Goal: Information Seeking & Learning: Find specific fact

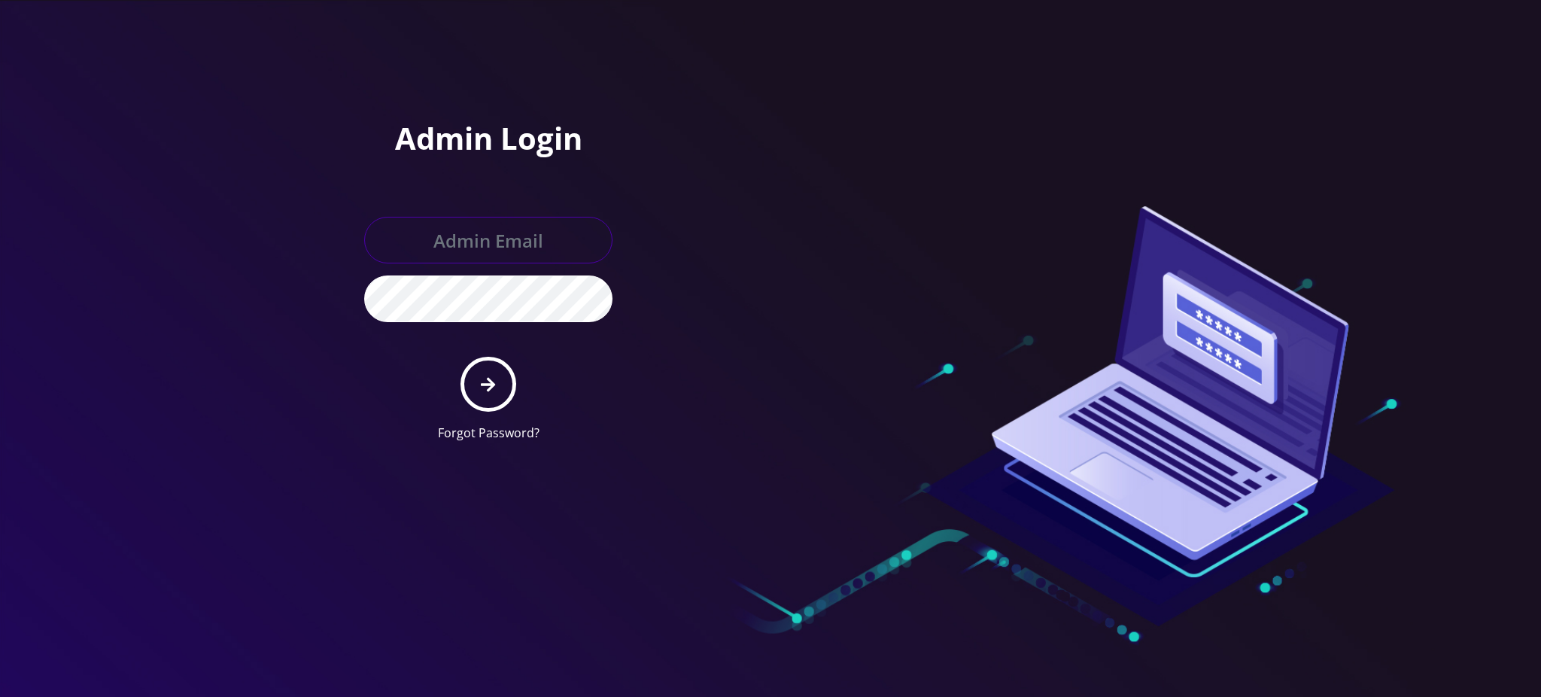
type input "rochelle@teltik.com"
click at [485, 376] on icon "submit" at bounding box center [488, 384] width 14 height 17
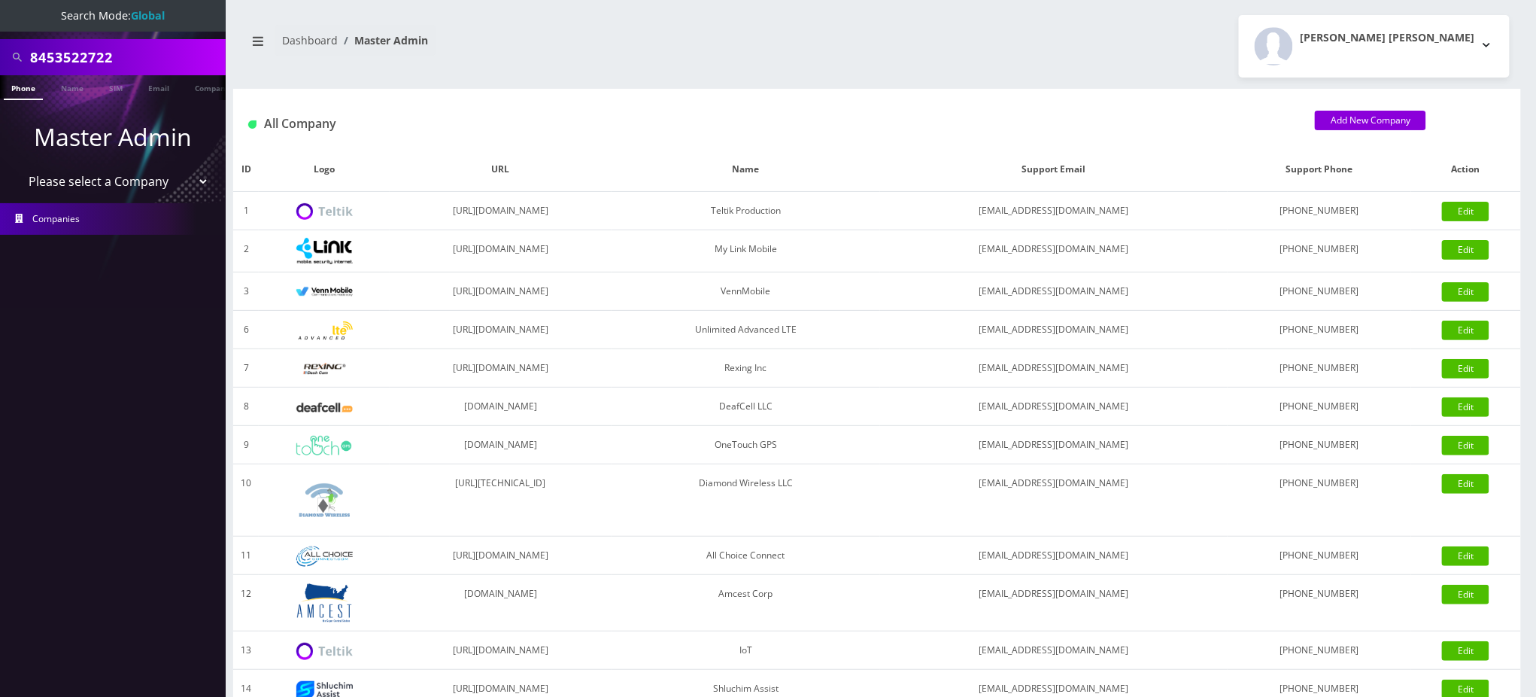
drag, startPoint x: 131, startPoint y: 57, endPoint x: 0, endPoint y: 20, distance: 136.0
click at [0, 23] on nav "Search Mode: Global 8453522722 Phone Name SIM Email Company Customer Master Adm…" at bounding box center [113, 348] width 226 height 697
paste input "[PERSON_NAME]"
type input "Yisrael Kaikov"
click at [62, 87] on link "Name" at bounding box center [72, 87] width 38 height 25
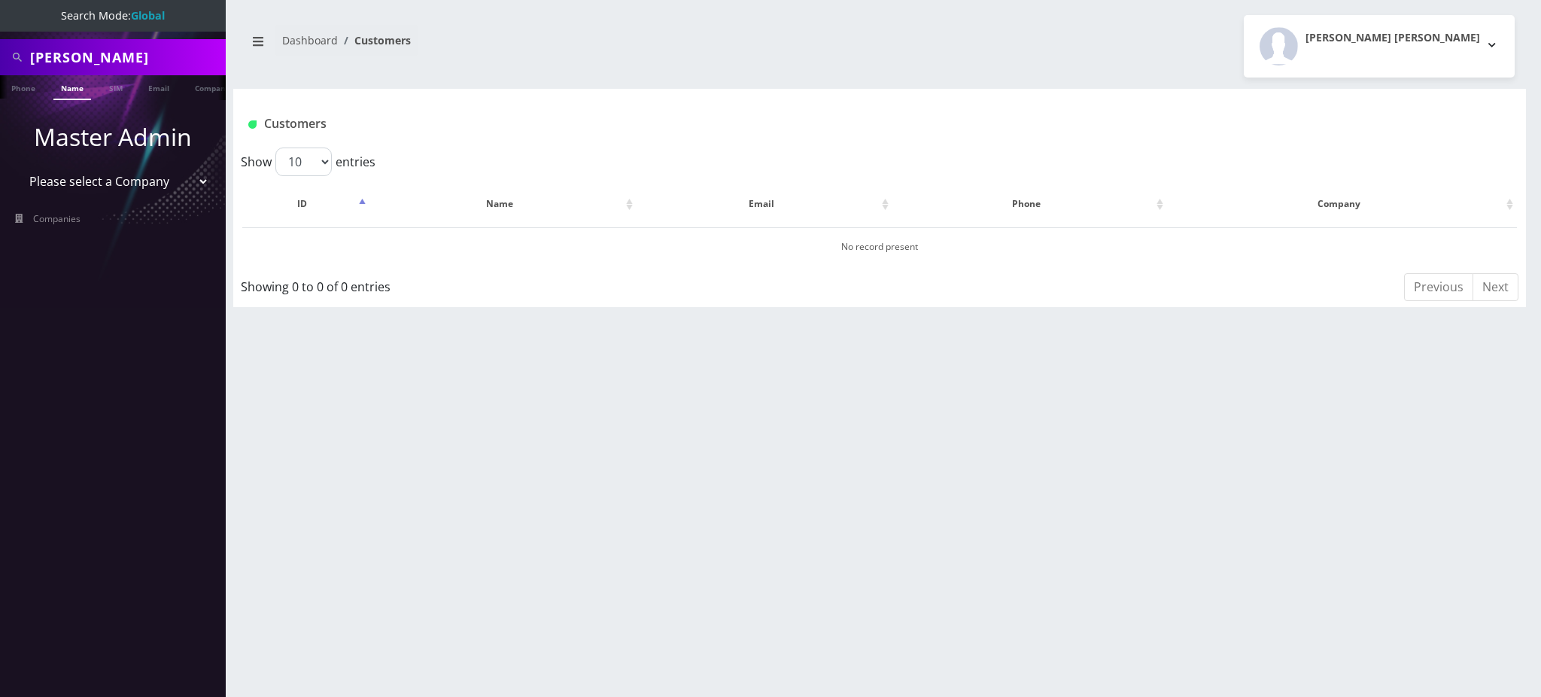
click at [72, 87] on link "Name" at bounding box center [72, 87] width 38 height 25
click at [103, 55] on input "[PERSON_NAME]" at bounding box center [126, 57] width 192 height 29
type input "Yisrael"
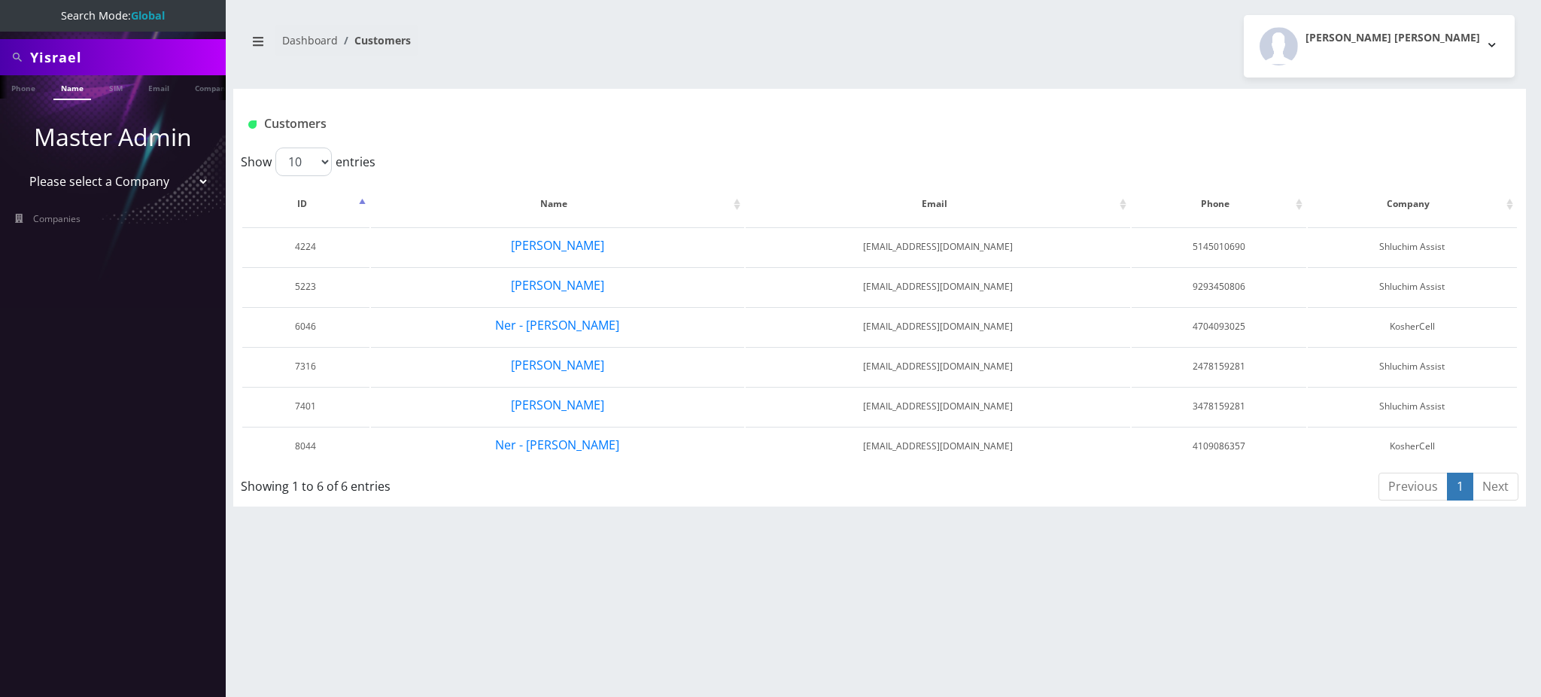
drag, startPoint x: 100, startPoint y: 44, endPoint x: 0, endPoint y: -18, distance: 118.0
click at [0, 0] on html "Search Mode: Global Yisrael Phone Name SIM Email Company Customer Master Admin …" at bounding box center [770, 348] width 1541 height 697
paste input "oel Kaikov"
type input "[PERSON_NAME]"
click at [81, 92] on link "Name" at bounding box center [72, 87] width 38 height 25
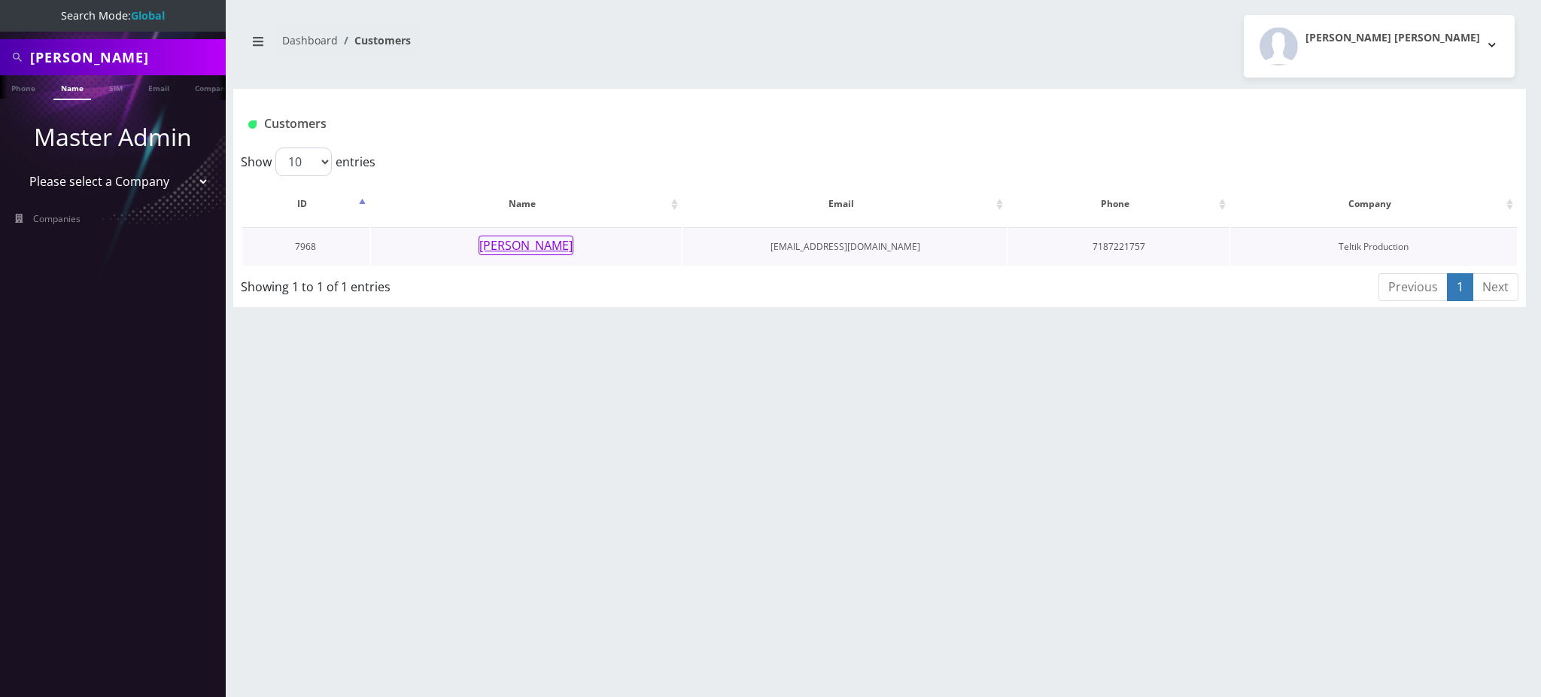
click at [526, 239] on button "[PERSON_NAME]" at bounding box center [526, 245] width 95 height 20
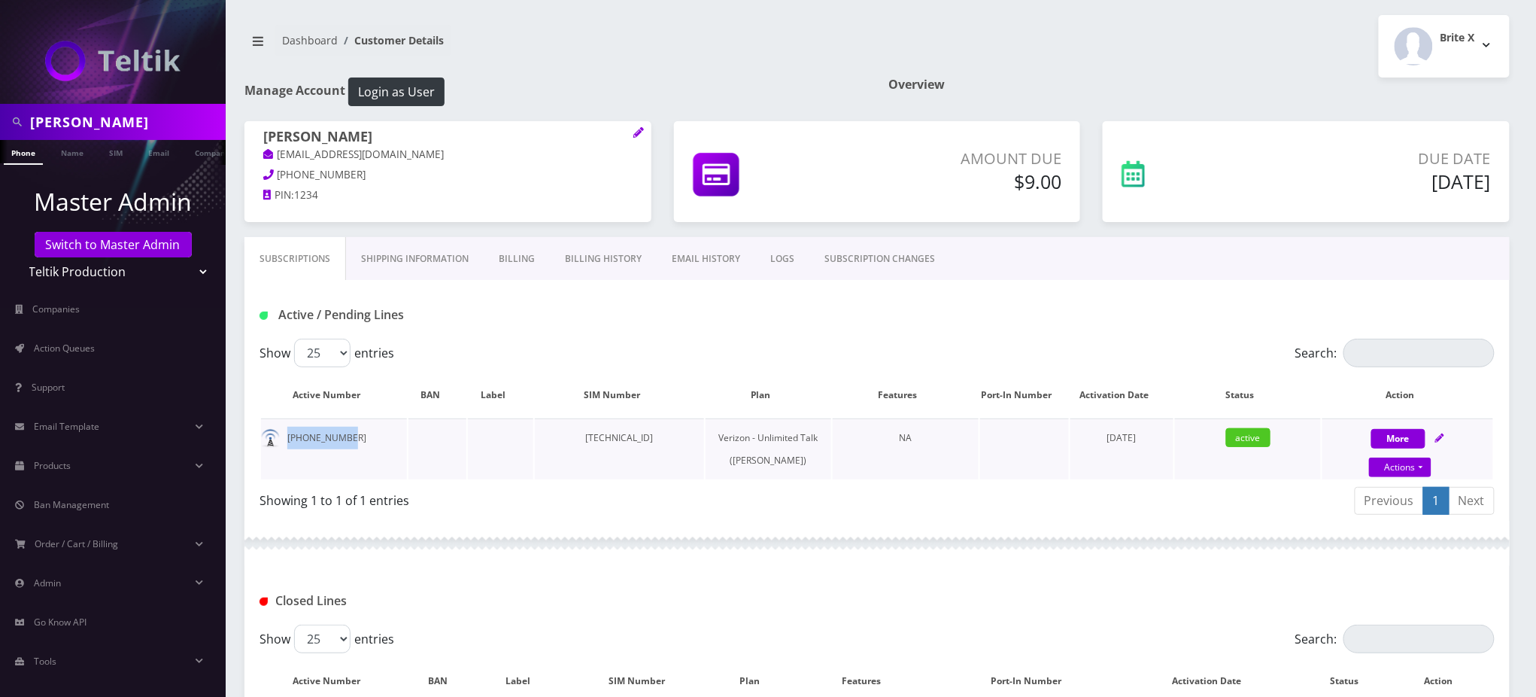
drag, startPoint x: 354, startPoint y: 442, endPoint x: 285, endPoint y: 450, distance: 68.9
click at [285, 450] on td "[PHONE_NUMBER]" at bounding box center [334, 448] width 146 height 61
copy td "[PHONE_NUMBER]"
